Goal: Task Accomplishment & Management: Complete application form

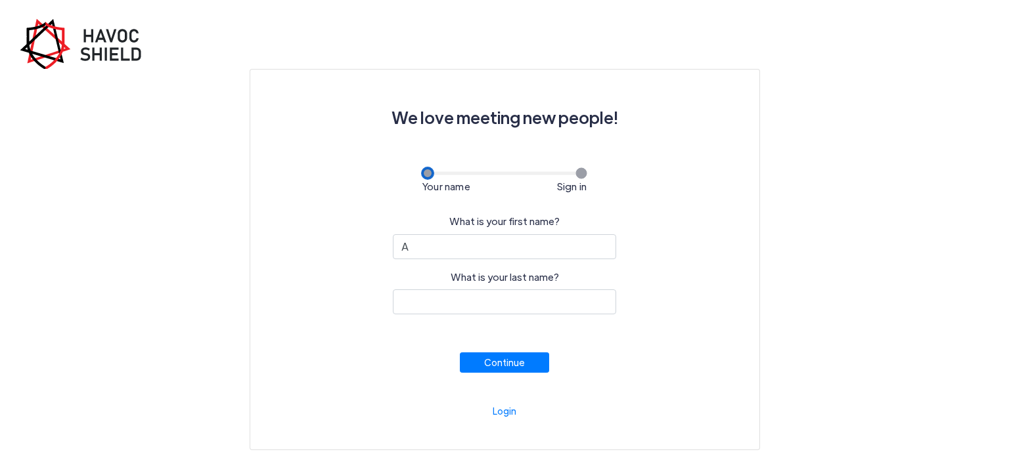
type input "Amrita"
click at [463, 301] on input "What is your last name?" at bounding box center [504, 302] width 223 height 25
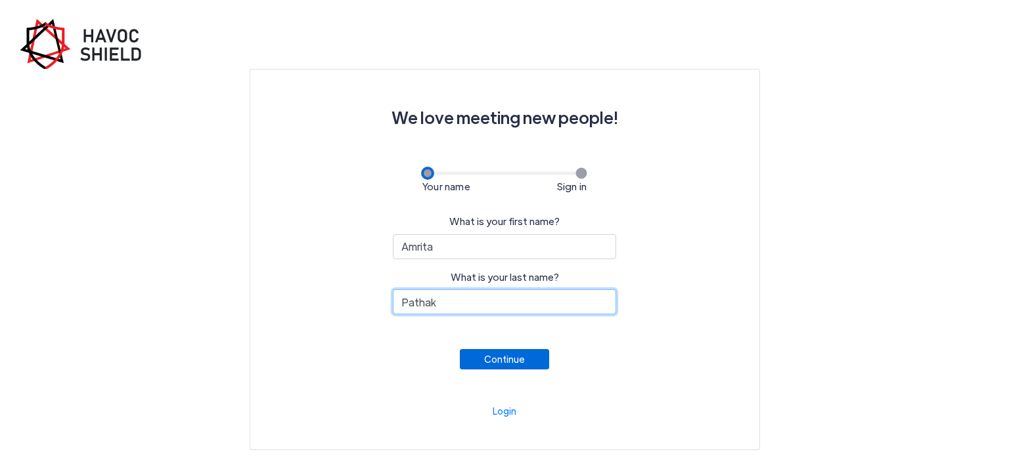
type input "Pathak"
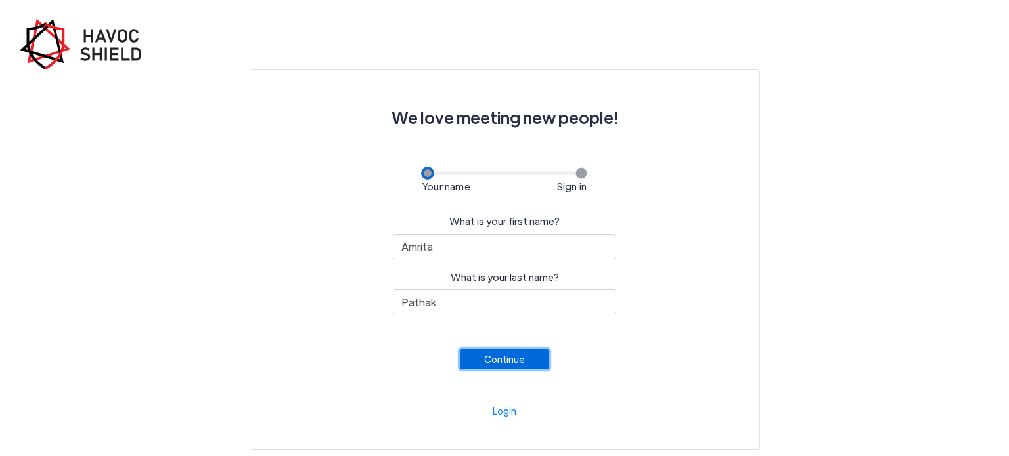
click at [497, 362] on button "Continue" at bounding box center [504, 359] width 89 height 20
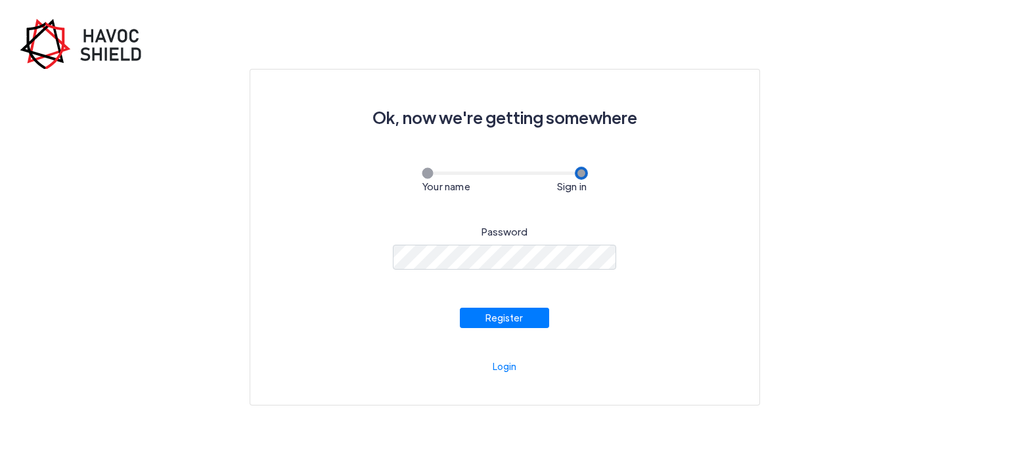
click at [700, 265] on div "Password Register" at bounding box center [505, 271] width 446 height 114
click at [523, 314] on button "Register" at bounding box center [504, 315] width 89 height 20
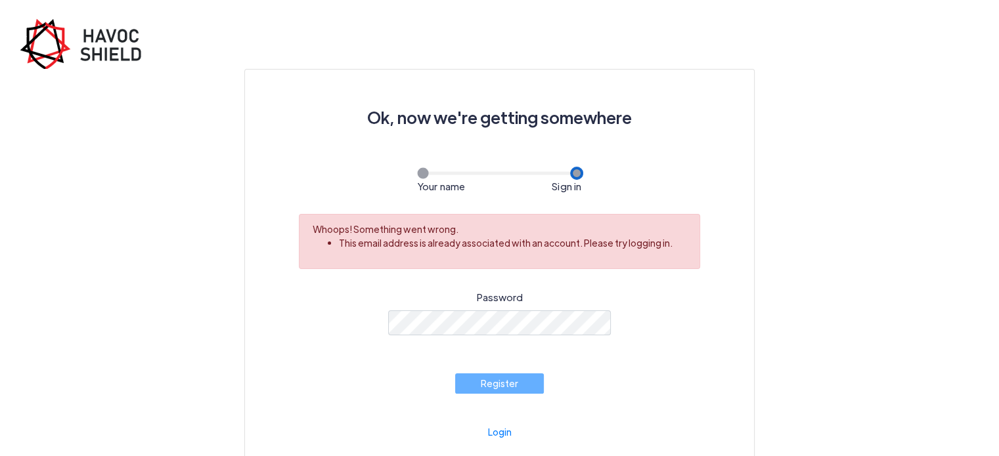
click at [308, 163] on div "Ok, now we're getting somewhere Your name Sign in Whoops! Something went wrong.…" at bounding box center [499, 270] width 472 height 364
click at [500, 430] on link "Login" at bounding box center [500, 432] width 24 height 12
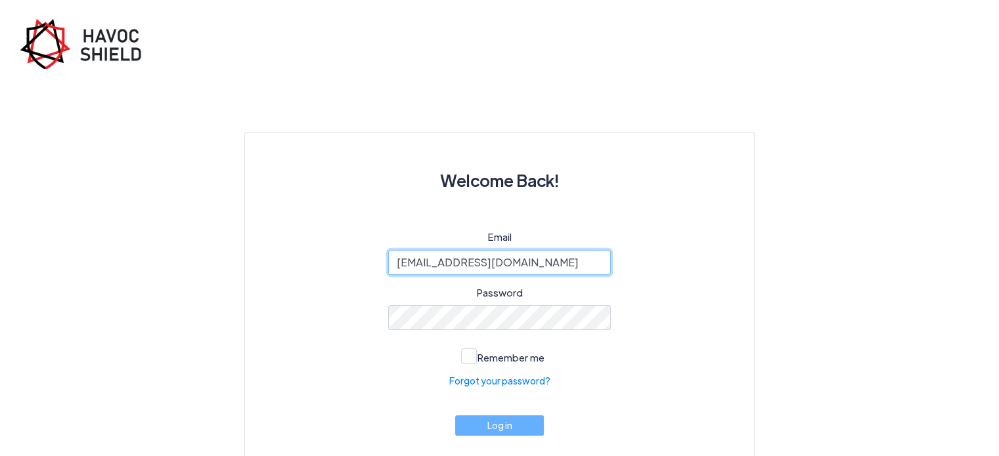
type input "[EMAIL_ADDRESS][DOMAIN_NAME]"
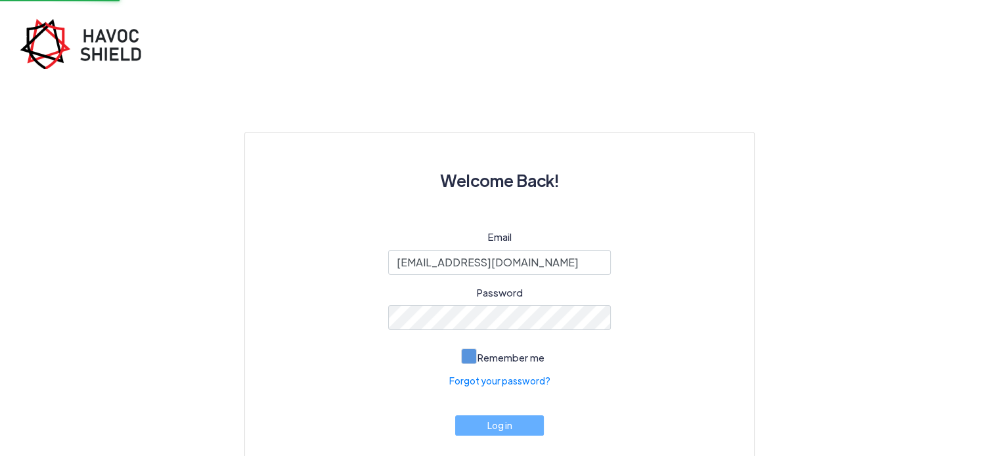
click at [469, 359] on span at bounding box center [469, 357] width 16 height 16
click at [0, 0] on input "Remember me" at bounding box center [0, 0] width 0 height 0
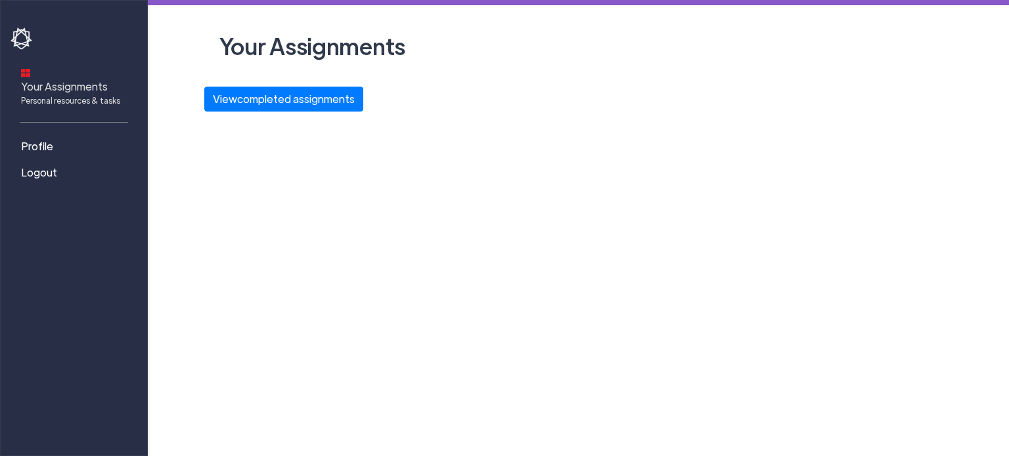
click at [62, 79] on span "Your Assignments Personal resources & tasks" at bounding box center [70, 93] width 99 height 28
click at [272, 97] on button "View completed assignments" at bounding box center [283, 99] width 159 height 25
